Goal: Information Seeking & Learning: Learn about a topic

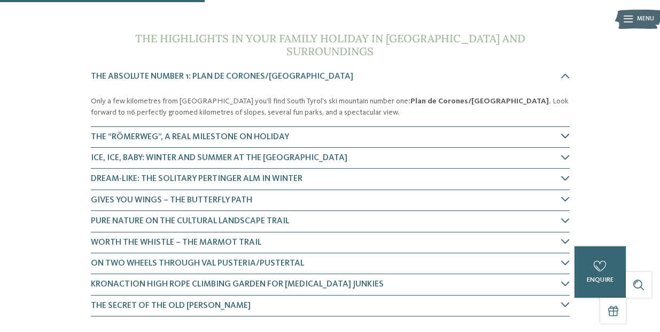
scroll to position [330, 0]
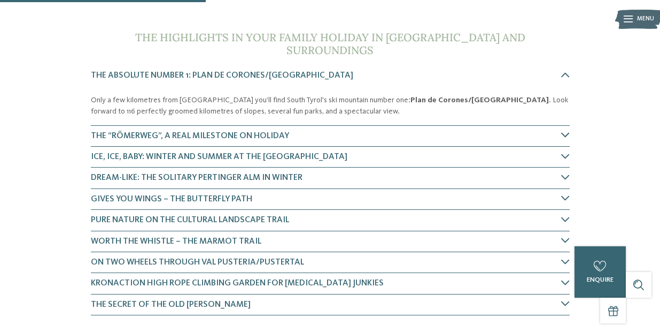
click at [280, 132] on span "The “Römerweg”, a real milestone on holiday" at bounding box center [190, 136] width 198 height 9
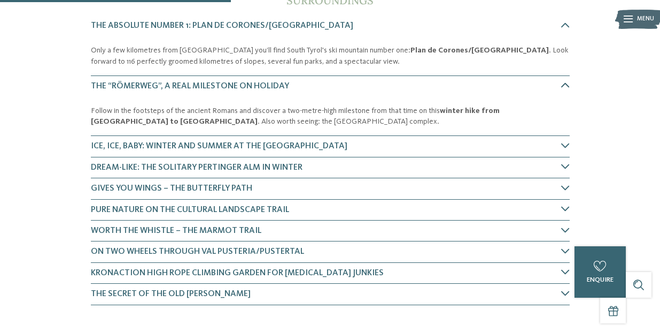
scroll to position [383, 0]
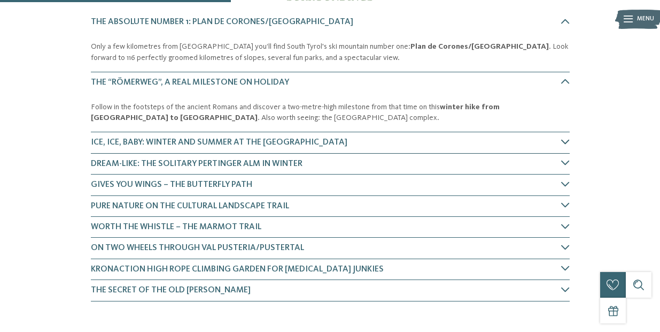
click at [280, 138] on span "Ice, ice, baby: winter and summer at the Issing Pond" at bounding box center [219, 142] width 257 height 9
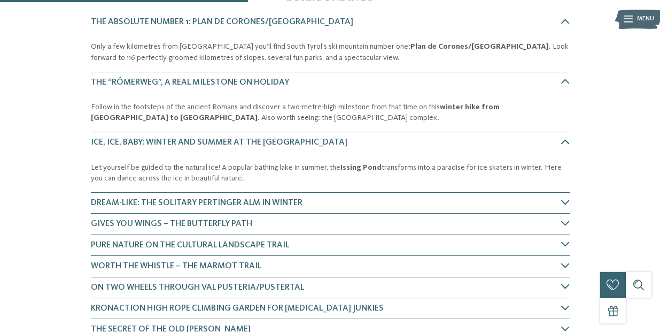
scroll to position [444, 0]
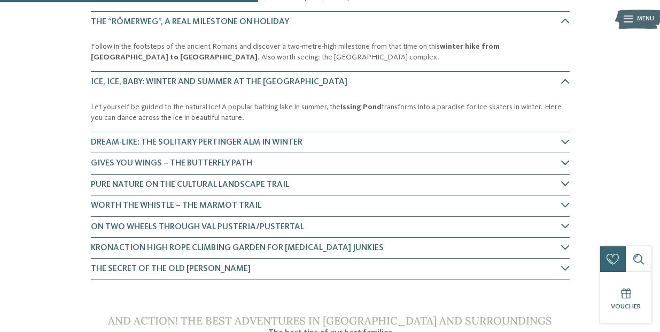
click at [243, 159] on span "Gives you wings – the Butterfly Path" at bounding box center [171, 163] width 161 height 9
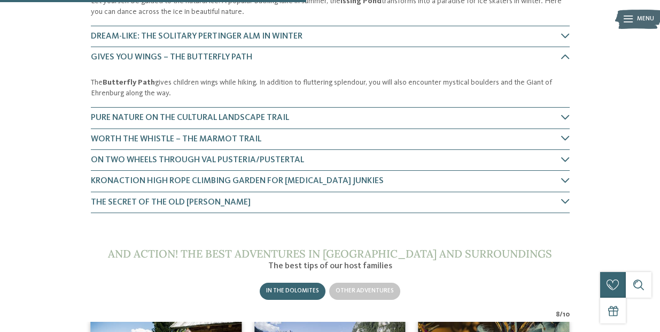
scroll to position [551, 0]
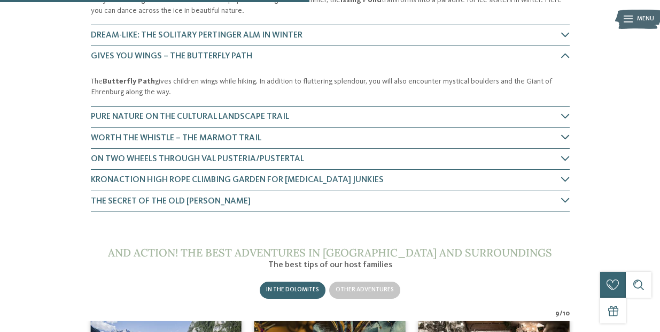
click at [257, 134] on span "Worth the whistle – the Marmot Trail" at bounding box center [176, 138] width 171 height 9
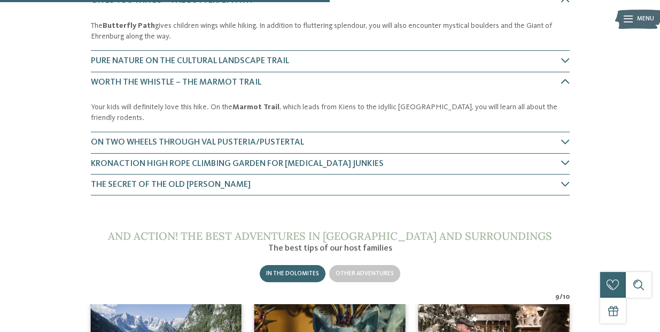
scroll to position [606, 0]
click at [249, 138] on span "On two wheels through Val Pusteria/Pustertal" at bounding box center [197, 142] width 213 height 9
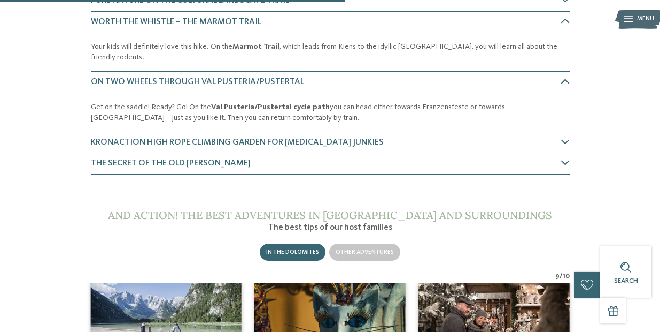
scroll to position [667, 0]
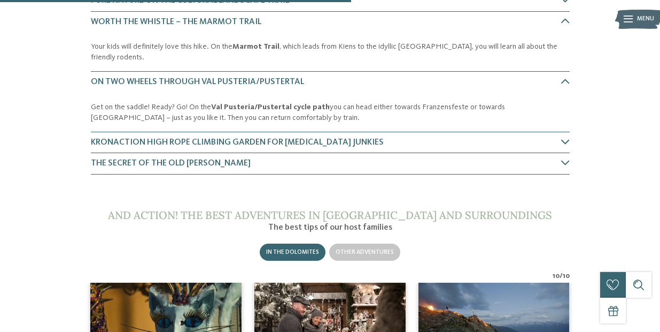
click at [228, 138] on span "KronAction high rope climbing garden for adrenalin junkies" at bounding box center [237, 142] width 293 height 9
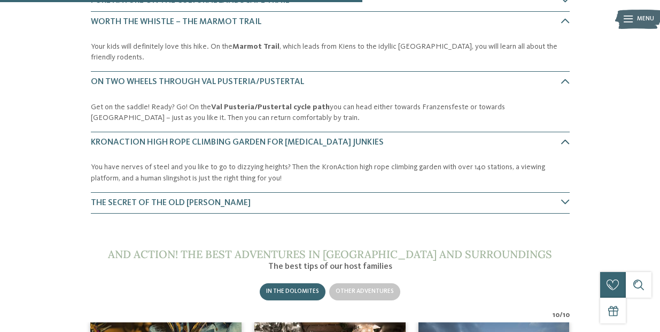
scroll to position [727, 0]
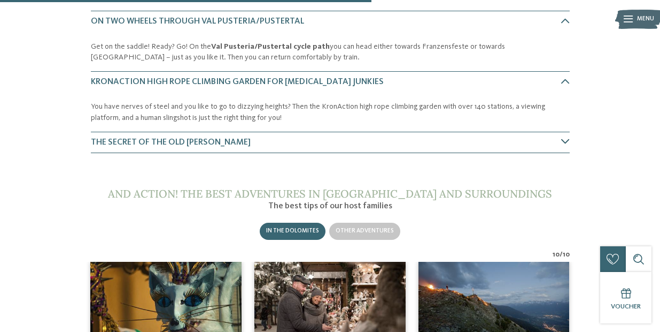
click at [213, 136] on h4 "The secret of the old mills" at bounding box center [326, 142] width 471 height 12
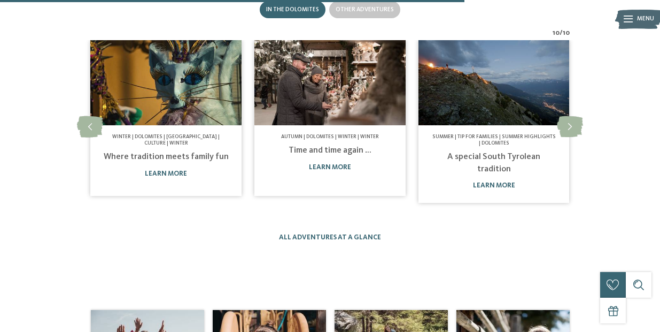
scroll to position [1030, 0]
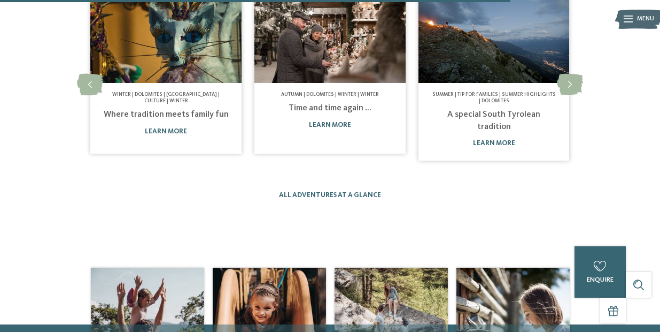
click at [518, 110] on link "A special South Tyrolean tradition" at bounding box center [494, 120] width 93 height 20
